Goal: Complete application form: Complete application form

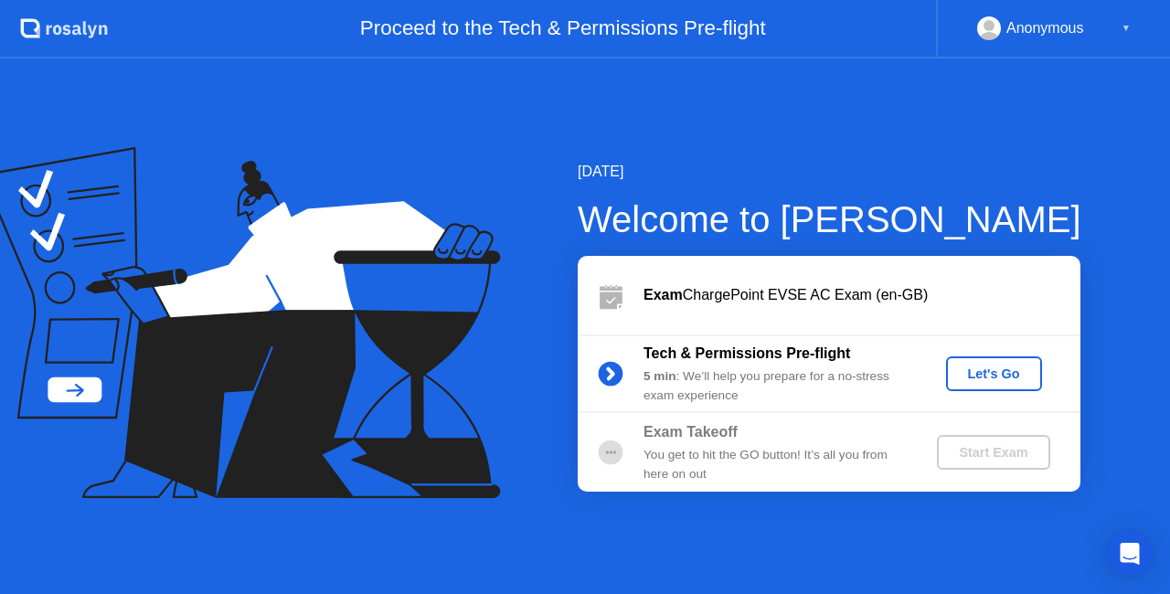
click at [1006, 367] on div "Let's Go" at bounding box center [993, 374] width 81 height 15
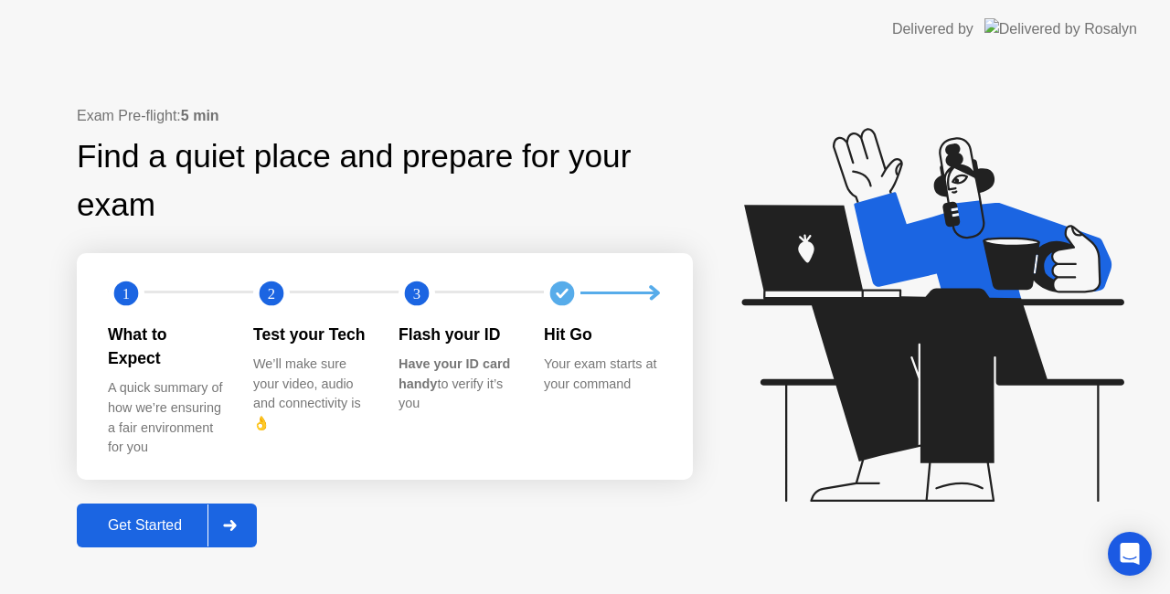
click at [186, 517] on div "Get Started" at bounding box center [144, 525] width 125 height 16
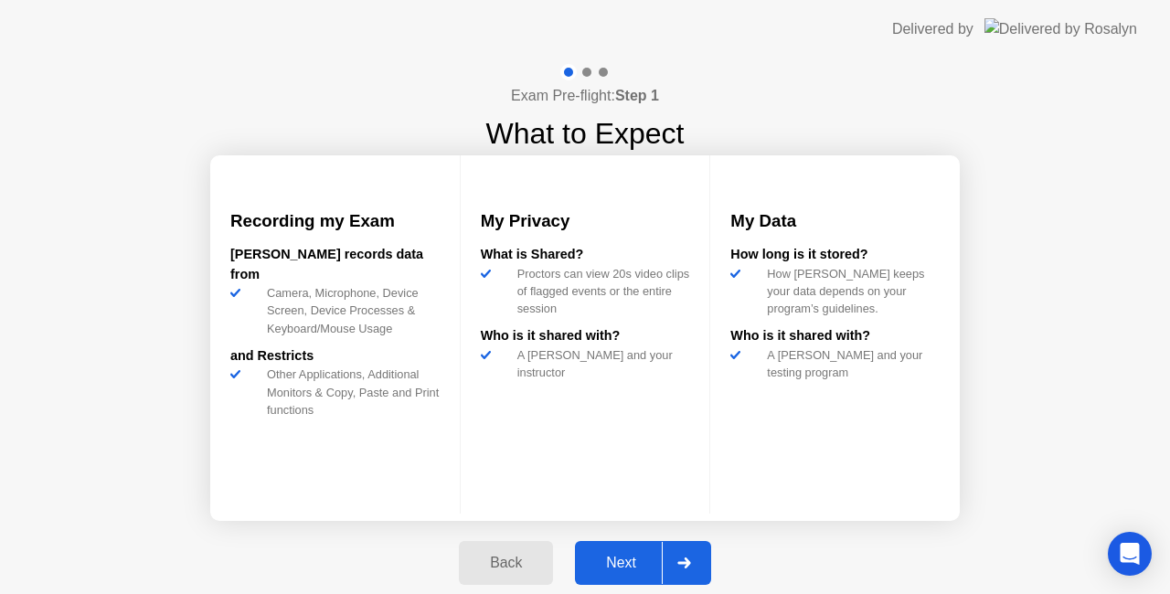
click at [618, 550] on button "Next" at bounding box center [643, 563] width 136 height 44
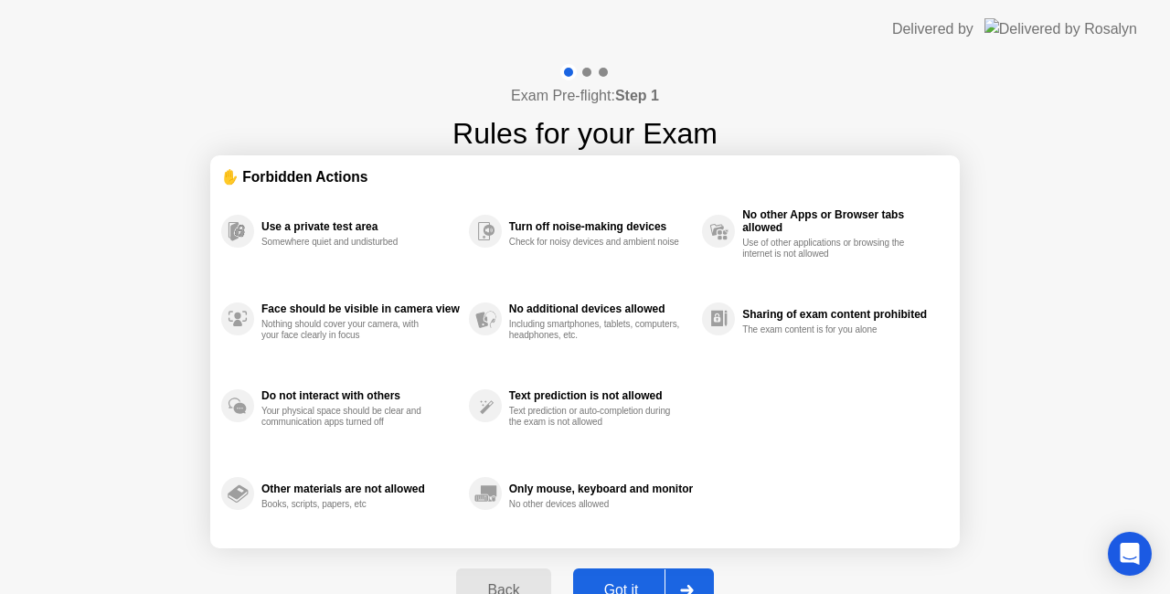
click at [645, 577] on button "Got it" at bounding box center [643, 591] width 141 height 44
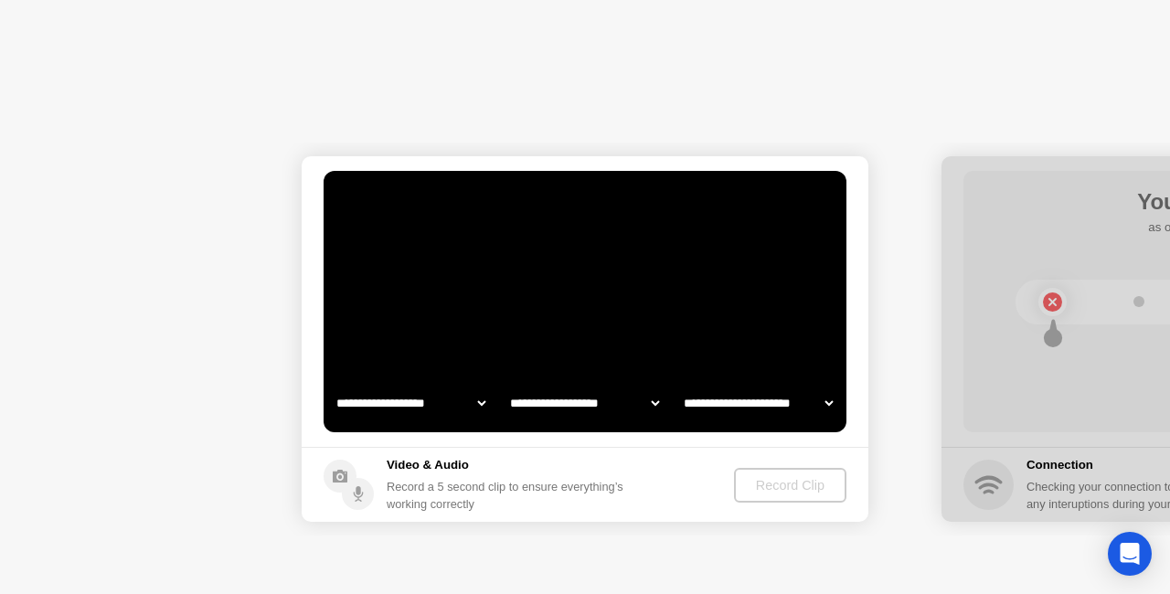
select select "**********"
select select "*******"
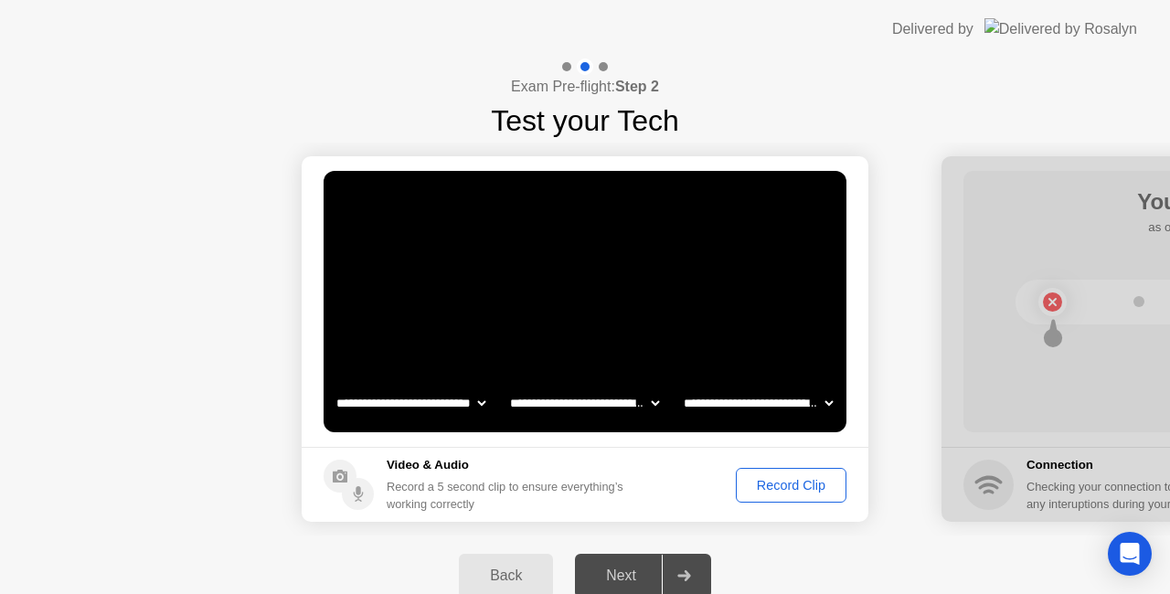
click at [793, 480] on div "Record Clip" at bounding box center [791, 485] width 98 height 15
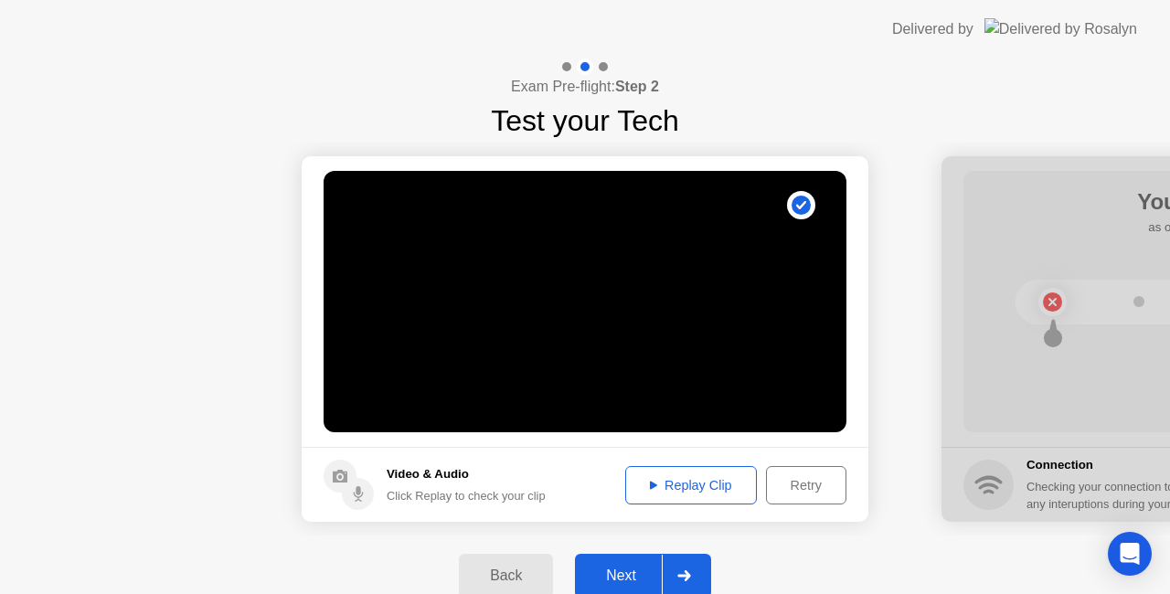
click at [644, 563] on button "Next" at bounding box center [643, 576] width 136 height 44
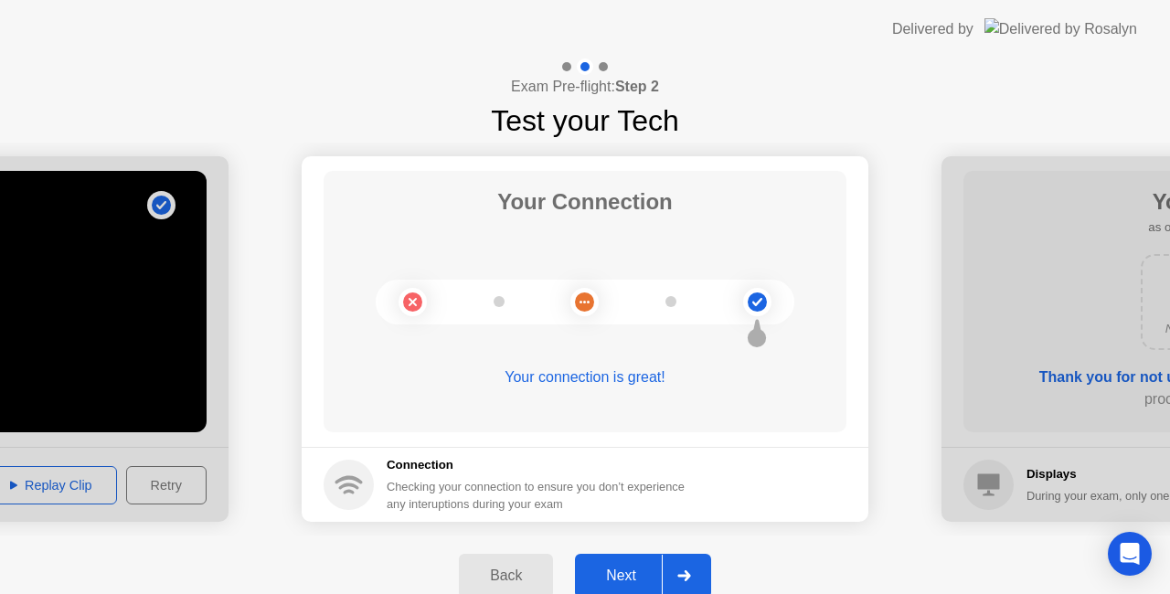
click at [644, 563] on button "Next" at bounding box center [643, 576] width 136 height 44
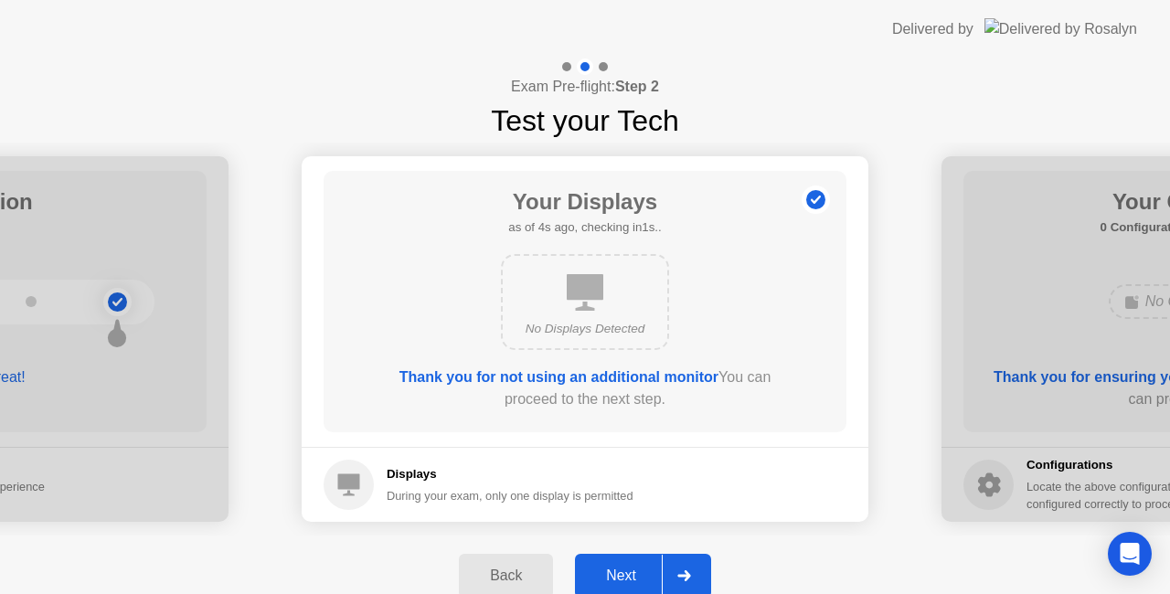
click at [644, 563] on button "Next" at bounding box center [643, 576] width 136 height 44
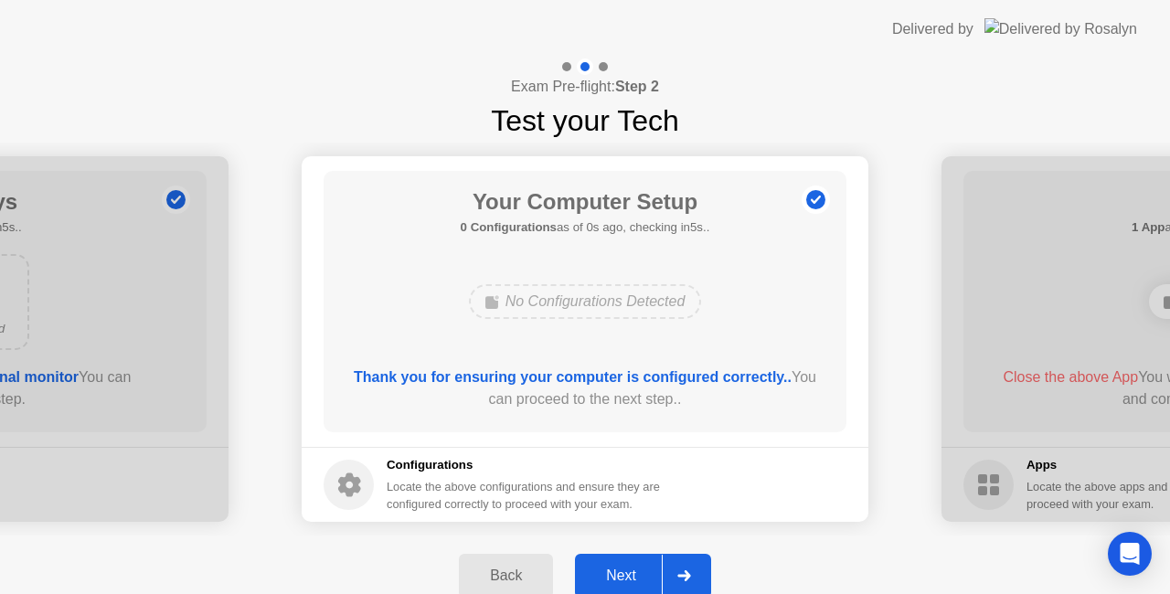
click at [644, 563] on button "Next" at bounding box center [643, 576] width 136 height 44
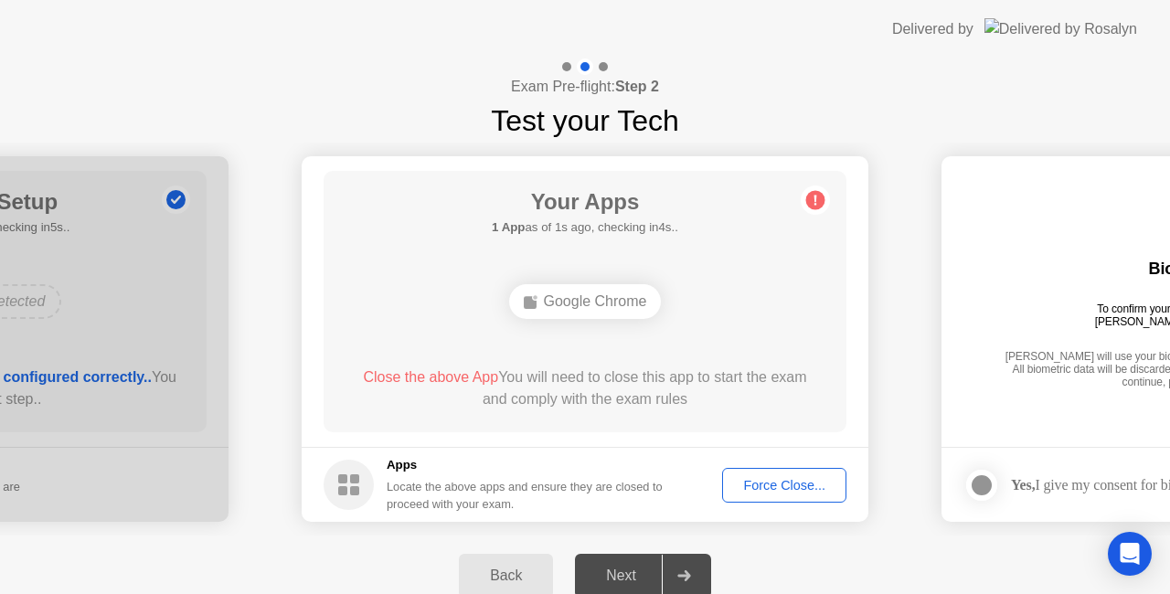
click at [763, 485] on div "Force Close..." at bounding box center [785, 485] width 112 height 15
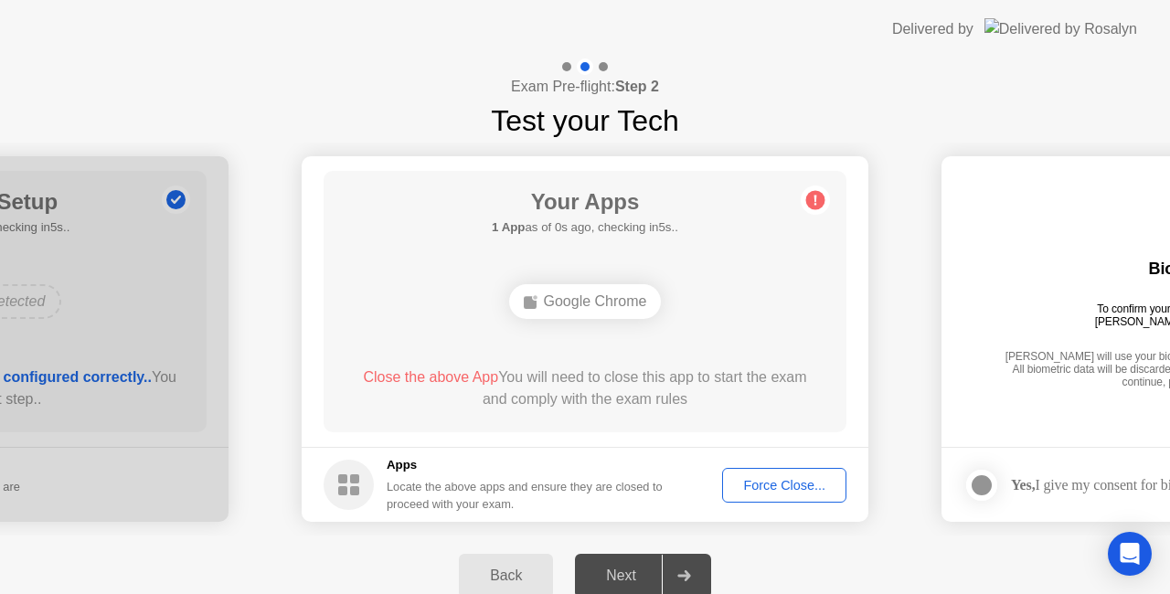
click at [637, 570] on div "Next" at bounding box center [620, 576] width 81 height 16
click at [782, 483] on div "Force Close..." at bounding box center [785, 485] width 112 height 15
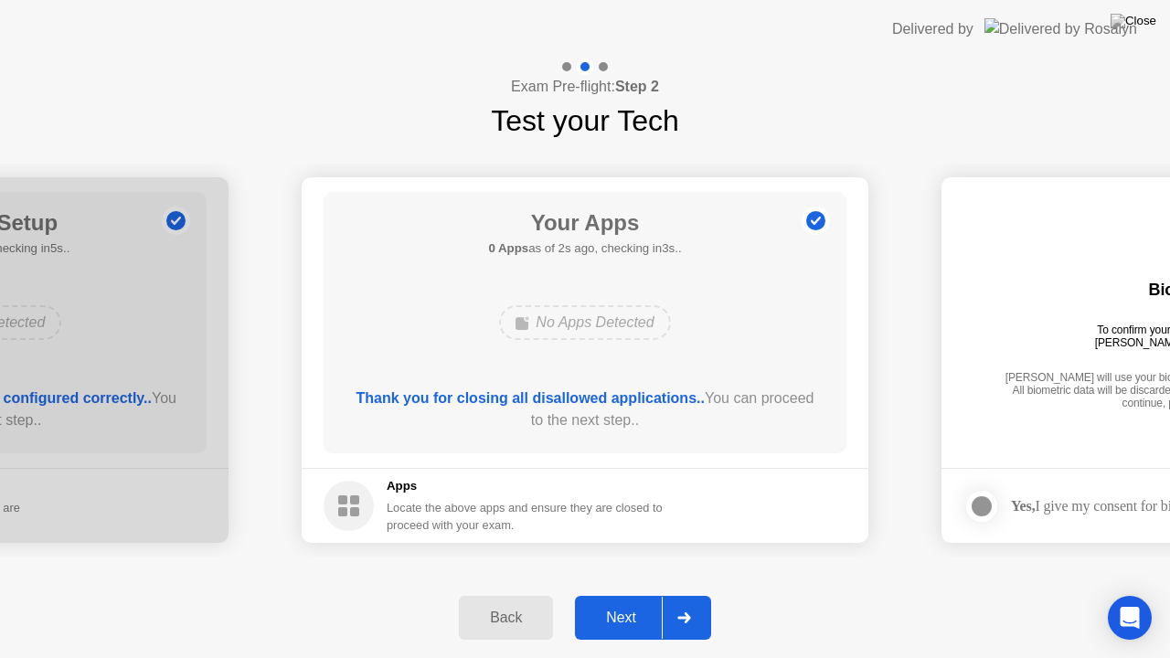
click at [641, 593] on button "Next" at bounding box center [643, 618] width 136 height 44
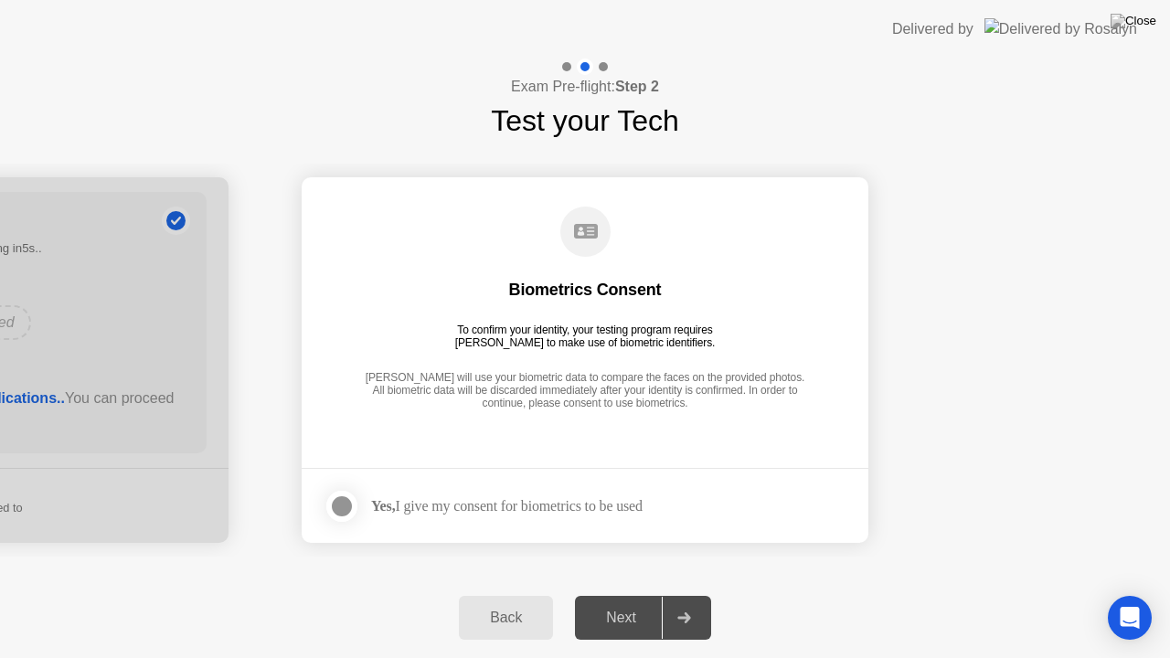
click at [349, 506] on div at bounding box center [342, 506] width 22 height 22
click at [639, 593] on div "Next" at bounding box center [620, 618] width 81 height 16
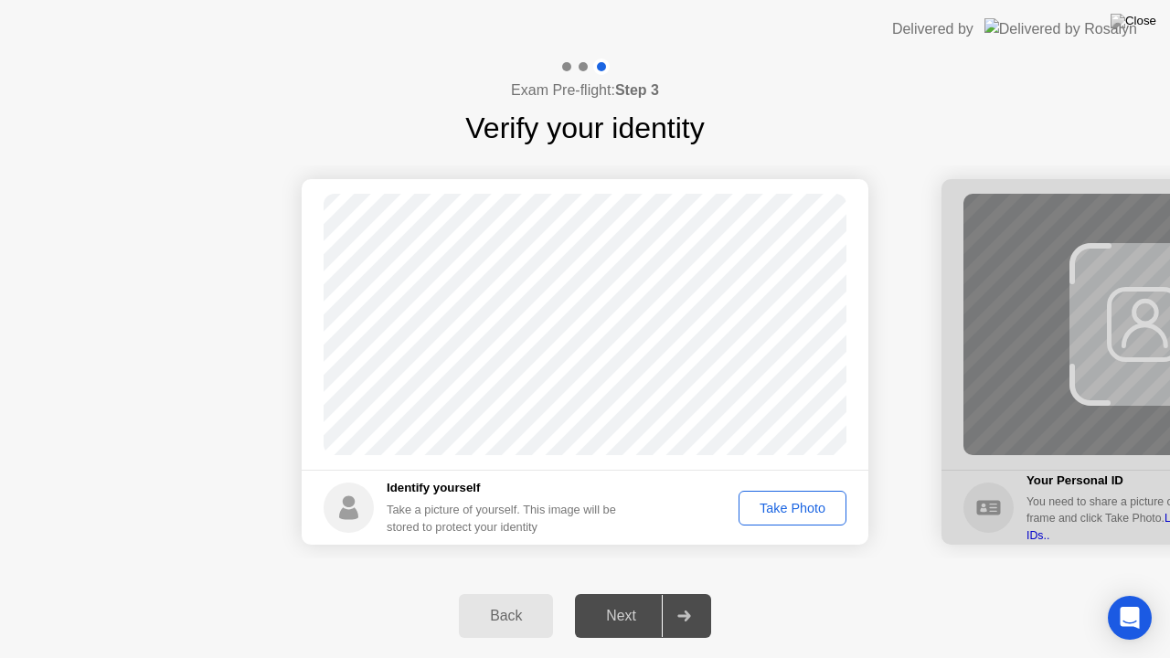
click at [786, 515] on div "Take Photo" at bounding box center [792, 508] width 95 height 15
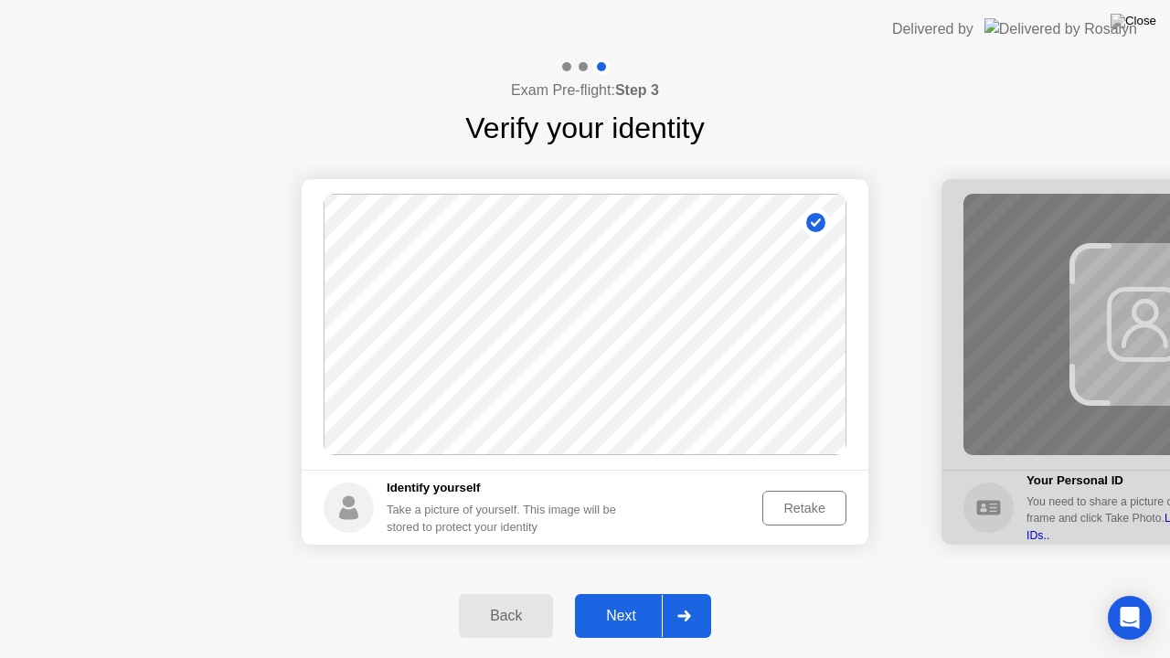
click at [635, 593] on div "Next" at bounding box center [620, 616] width 81 height 16
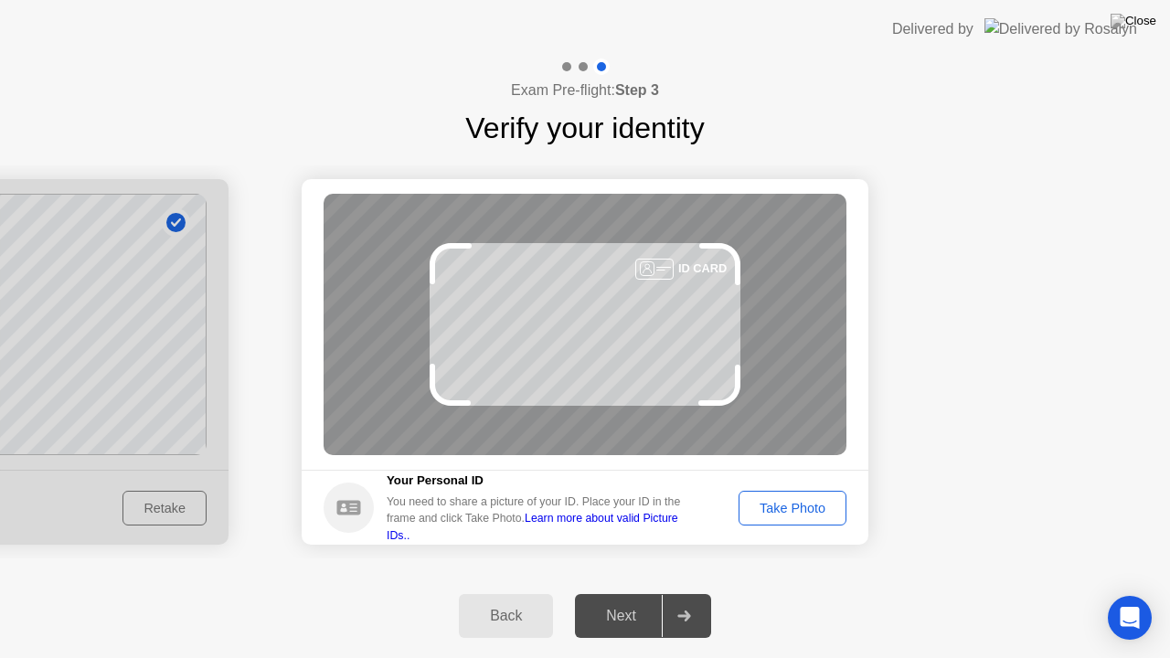
click at [795, 515] on div "Take Photo" at bounding box center [792, 508] width 95 height 15
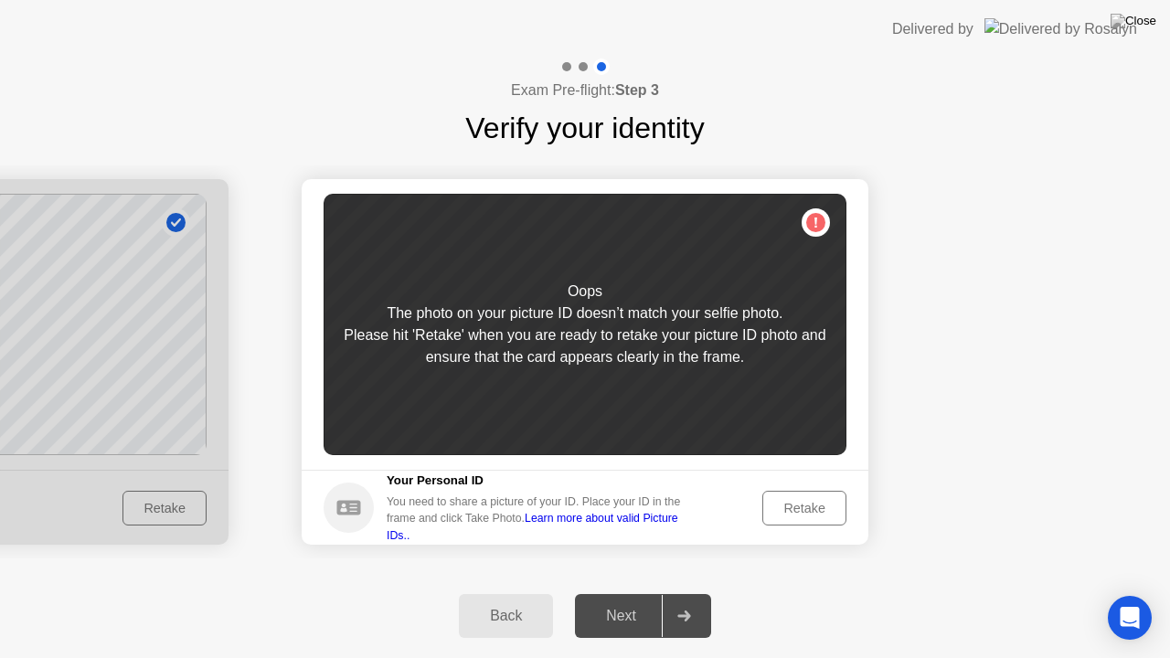
click at [801, 510] on div "Retake" at bounding box center [804, 508] width 71 height 15
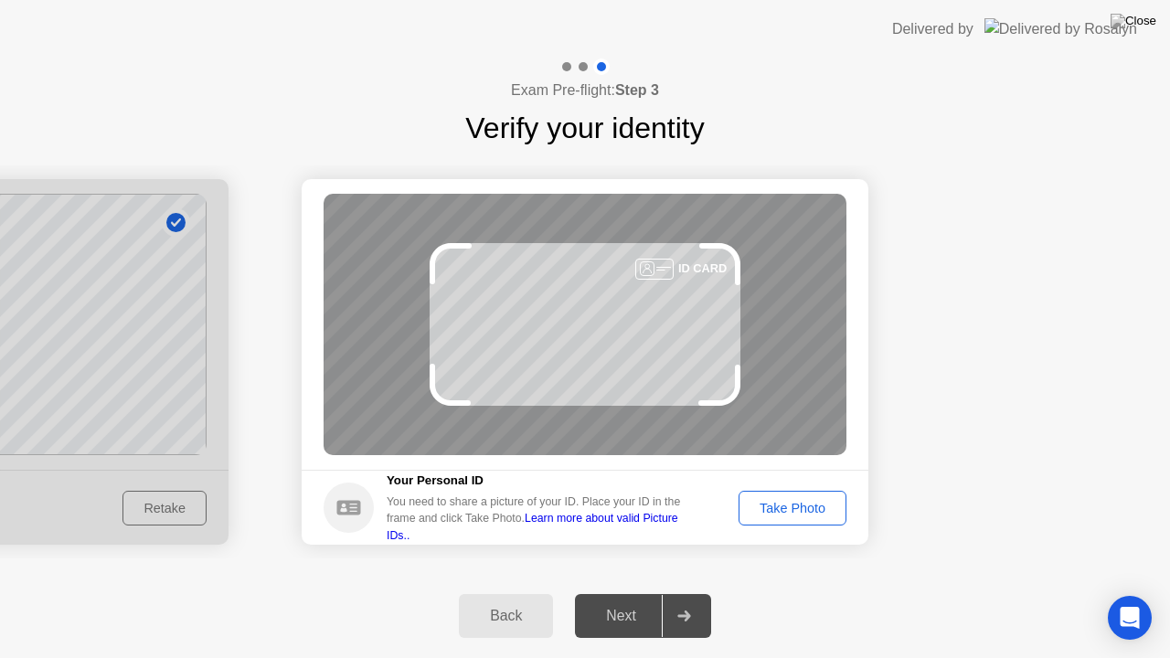
click at [801, 510] on div "Take Photo" at bounding box center [792, 508] width 95 height 15
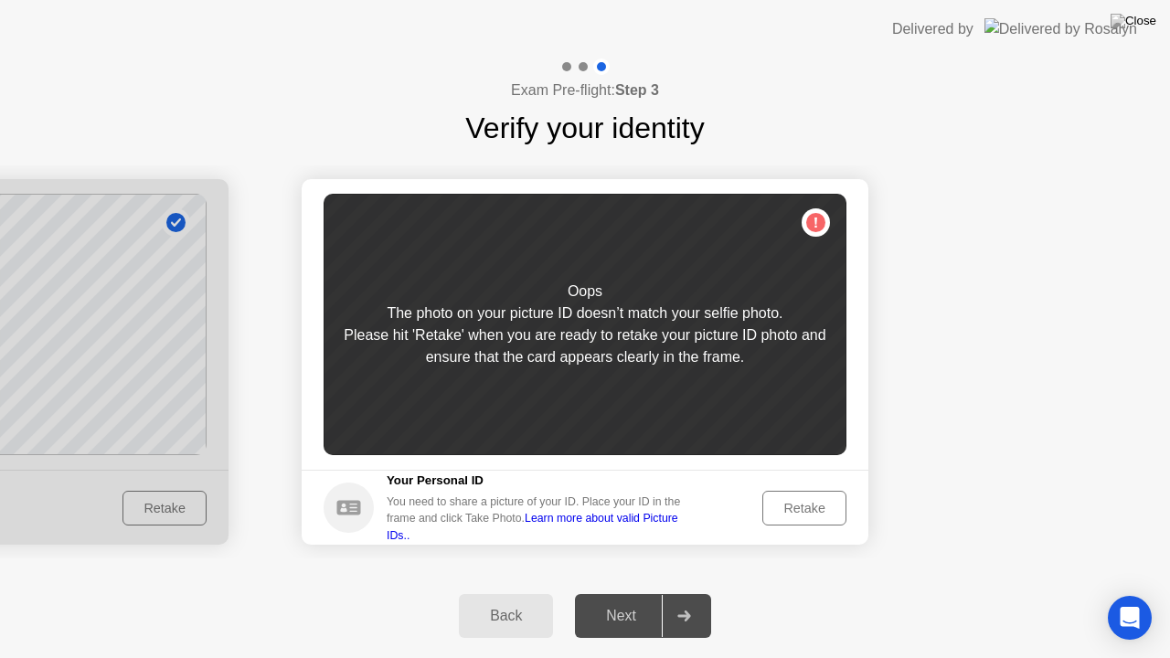
click at [801, 510] on div "Retake" at bounding box center [804, 508] width 71 height 15
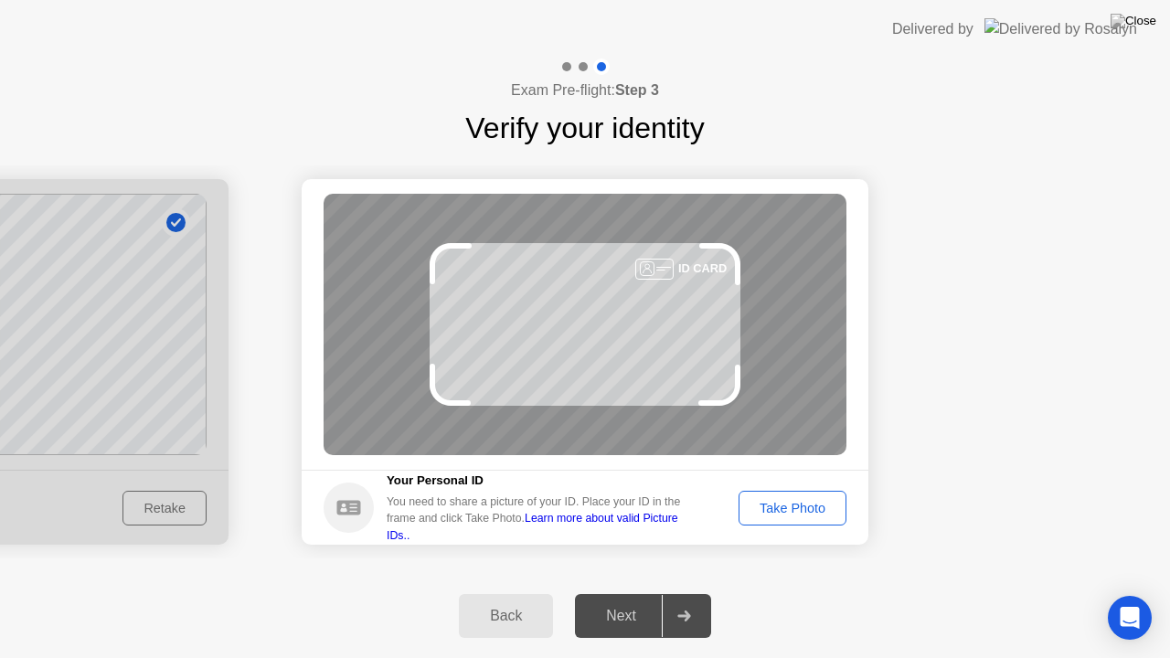
click at [801, 510] on div "Take Photo" at bounding box center [792, 508] width 95 height 15
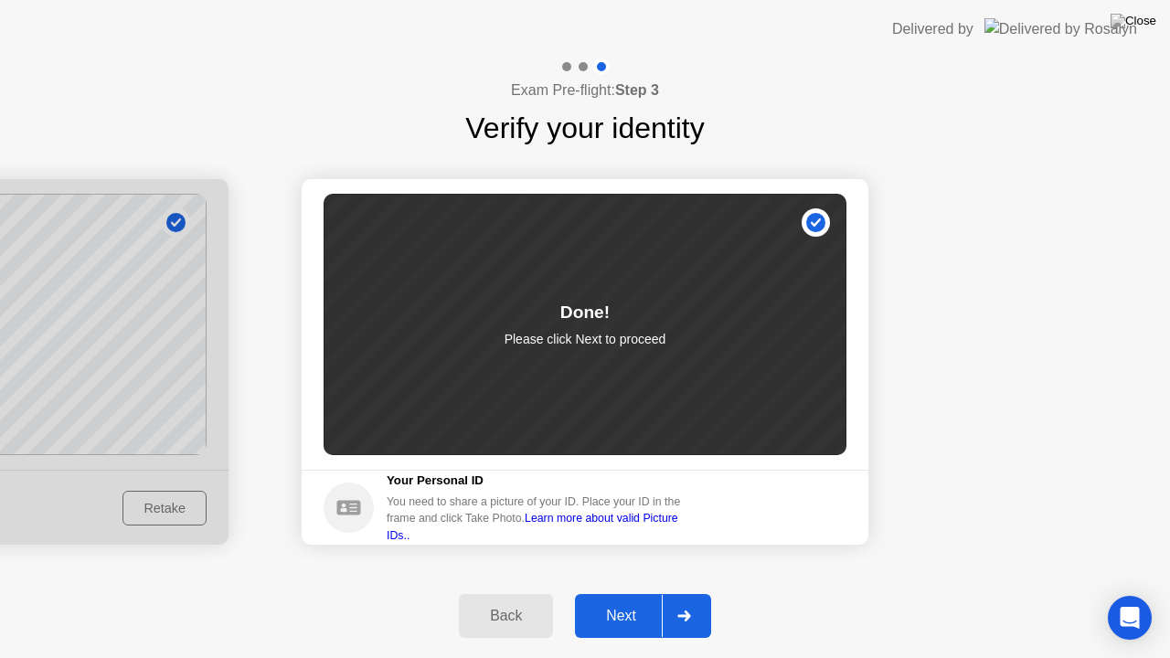
click at [642, 593] on button "Next" at bounding box center [643, 616] width 136 height 44
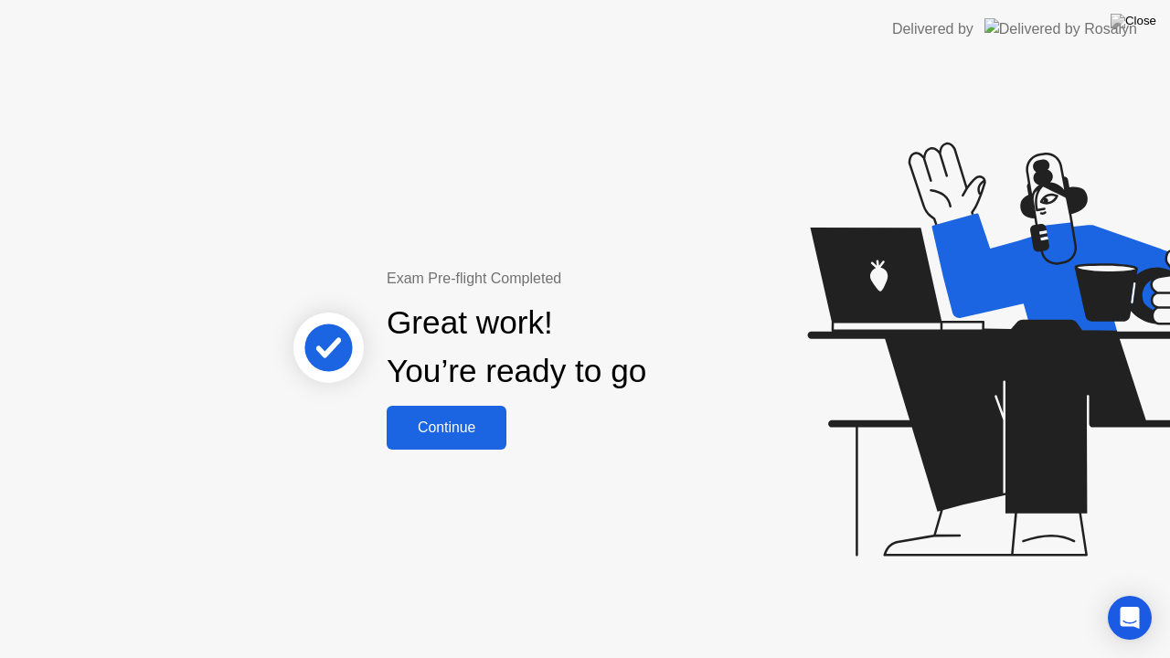
click at [479, 424] on div "Continue" at bounding box center [446, 428] width 109 height 16
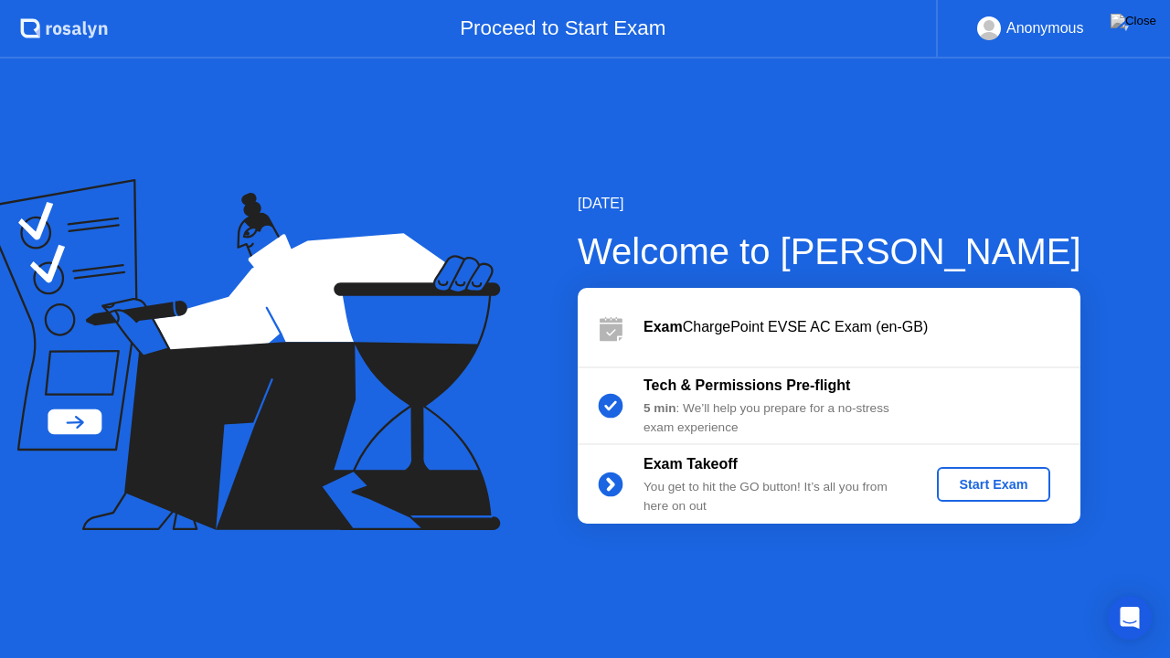
click at [1011, 482] on div "Start Exam" at bounding box center [993, 484] width 98 height 15
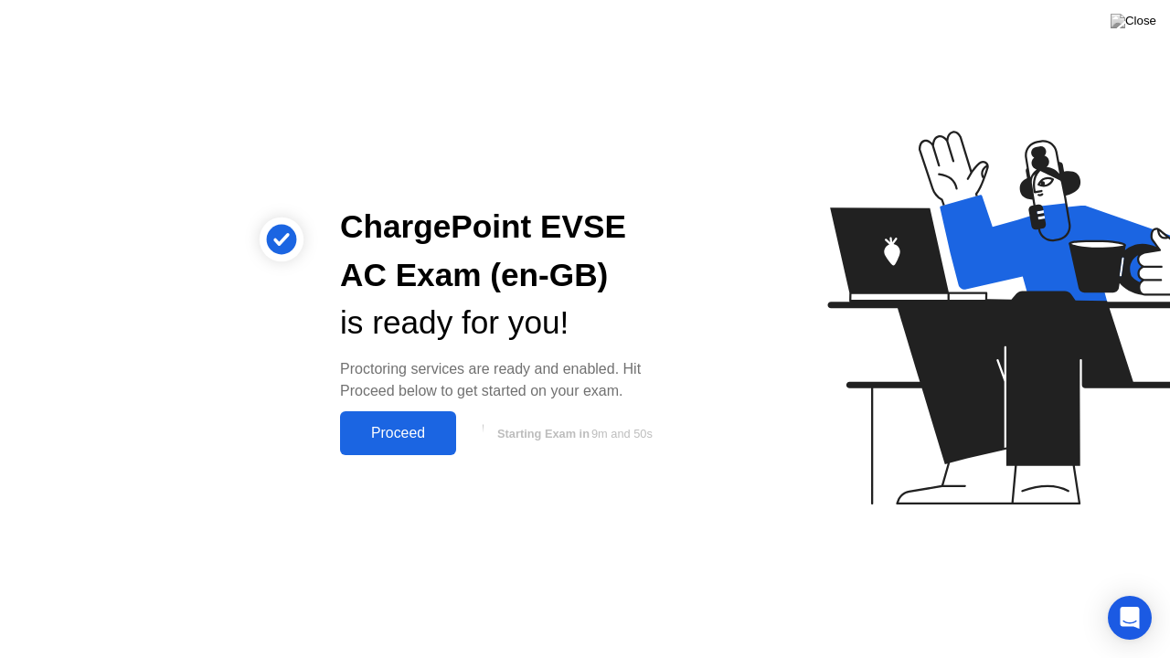
click at [441, 439] on div "Proceed" at bounding box center [398, 433] width 105 height 16
